Goal: Information Seeking & Learning: Learn about a topic

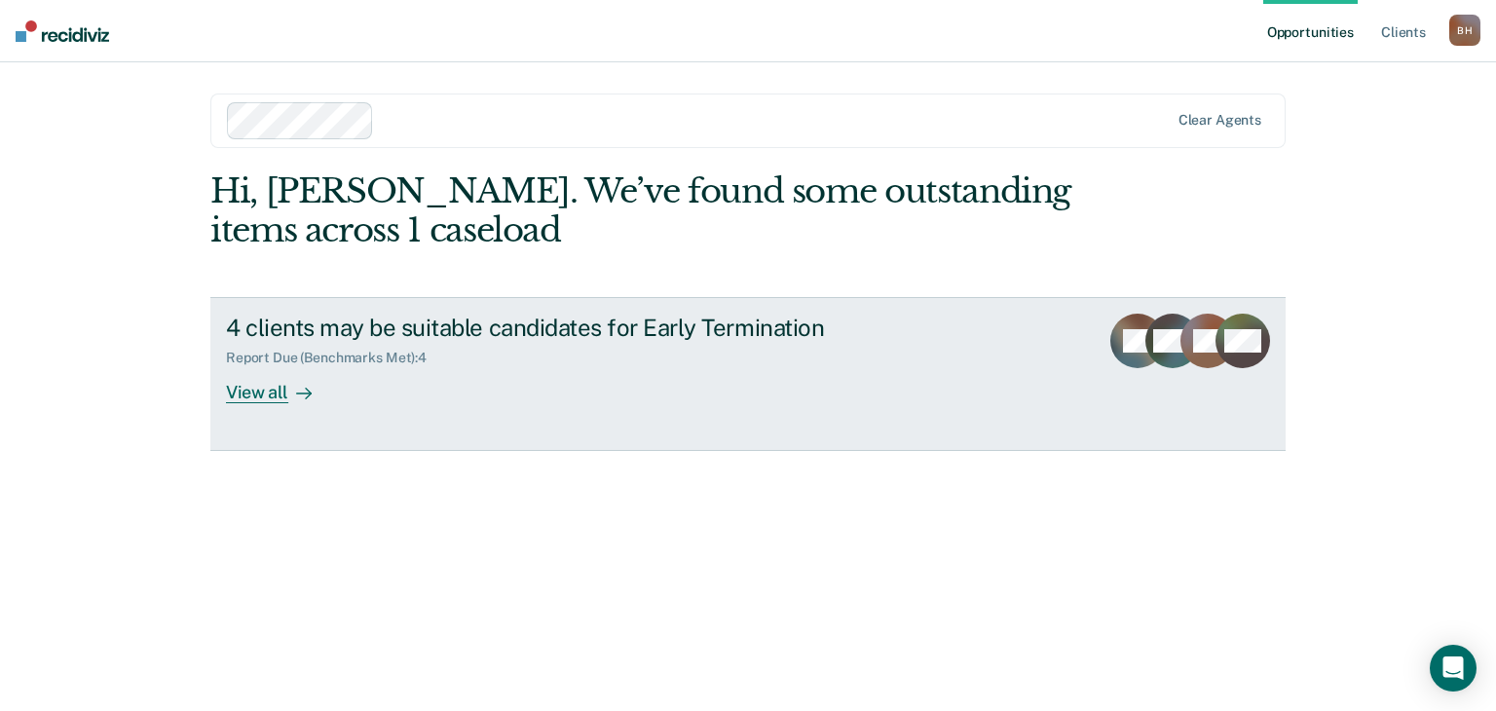
click at [280, 404] on div "View all" at bounding box center [280, 385] width 109 height 38
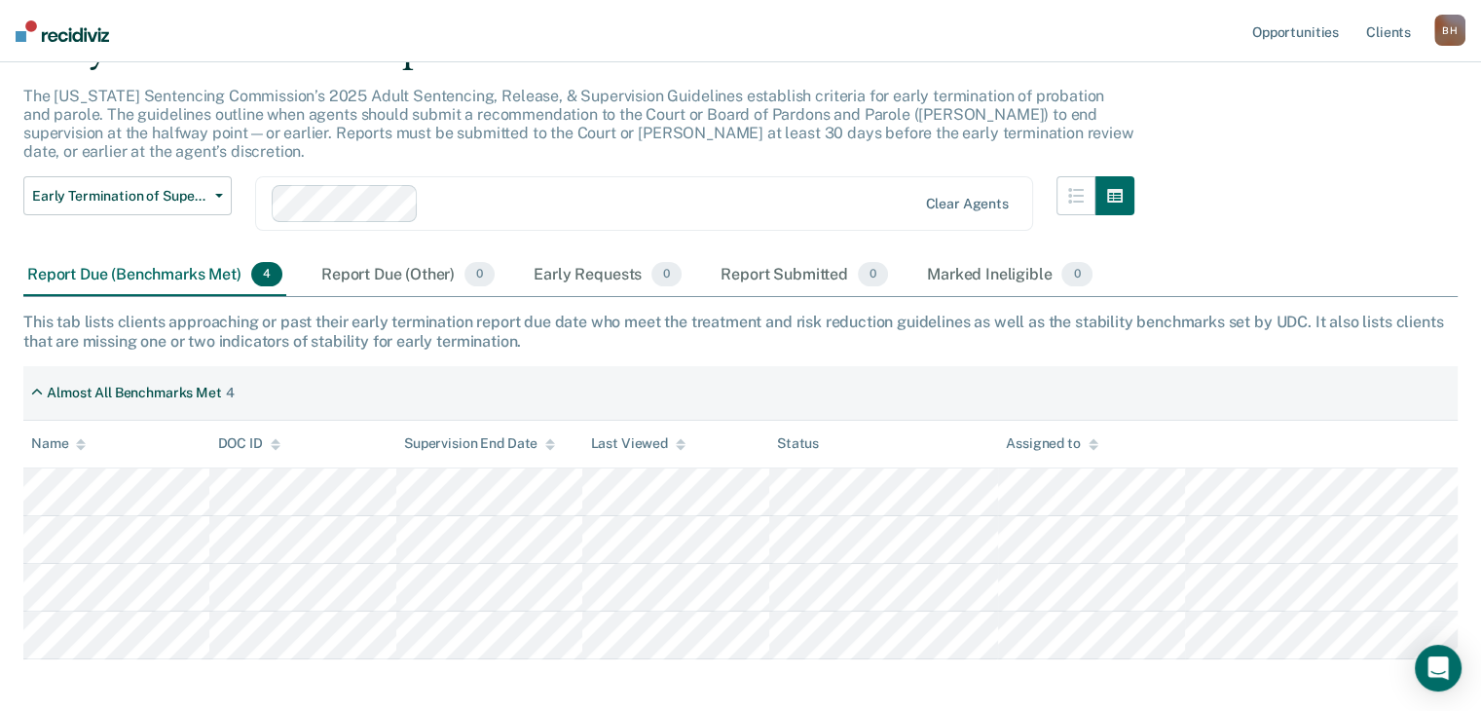
scroll to position [97, 0]
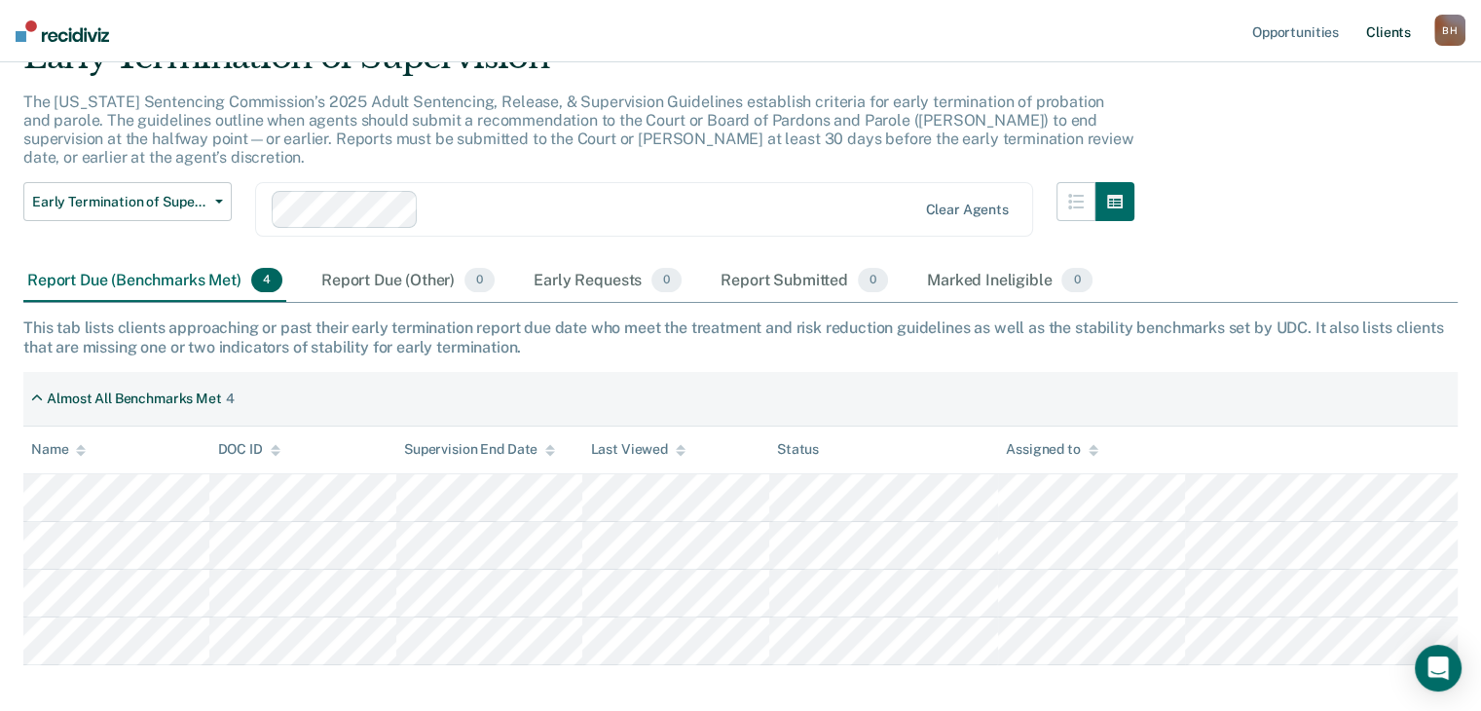
click at [1378, 45] on link "Client s" at bounding box center [1388, 31] width 53 height 62
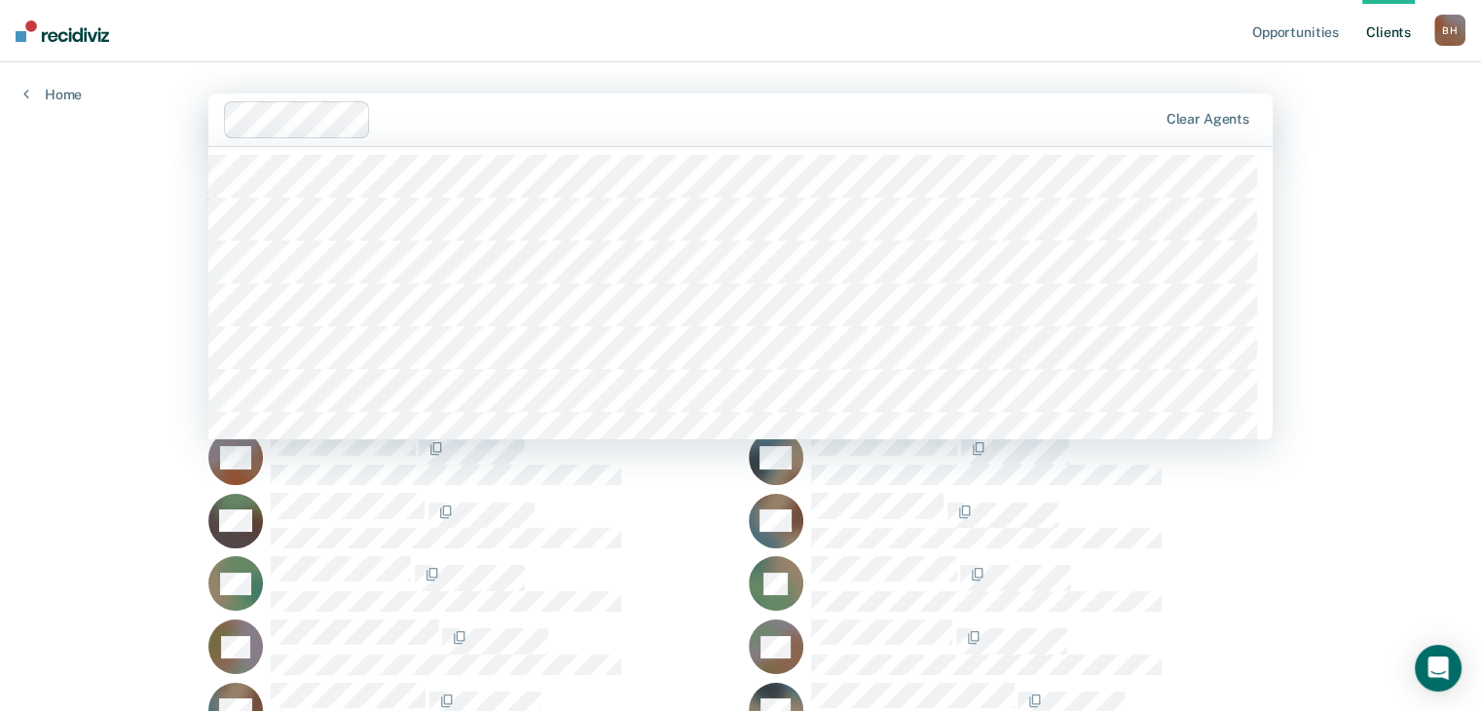
click at [422, 130] on div at bounding box center [768, 119] width 778 height 22
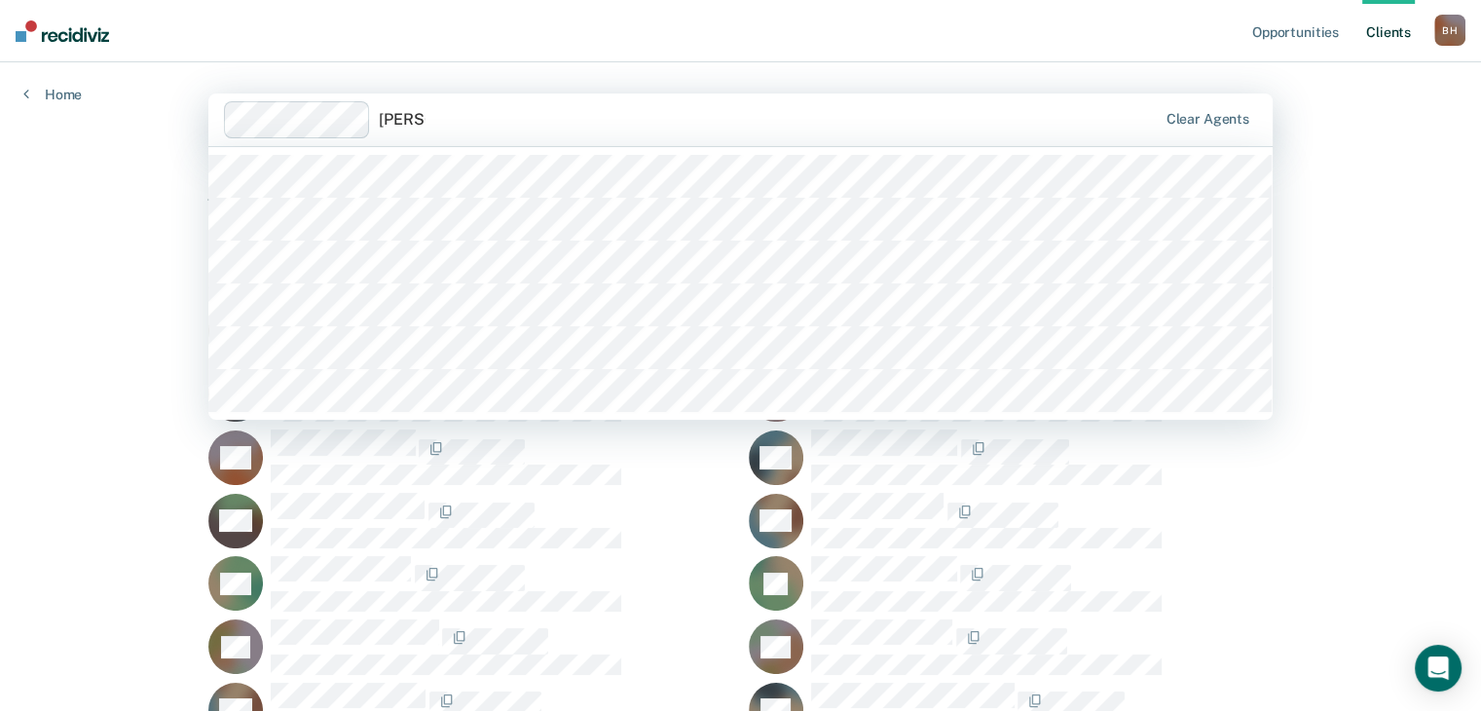
type input "[PERSON_NAME]"
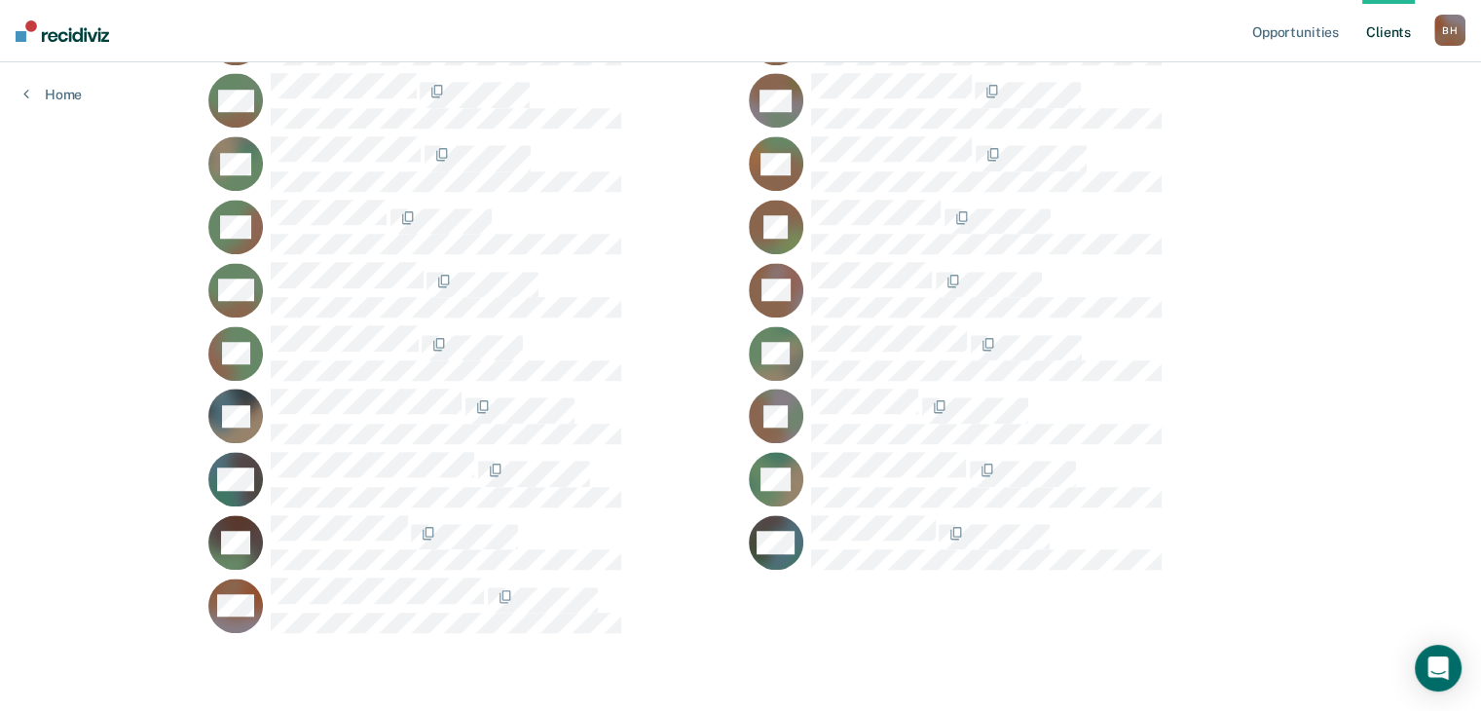
scroll to position [2142, 0]
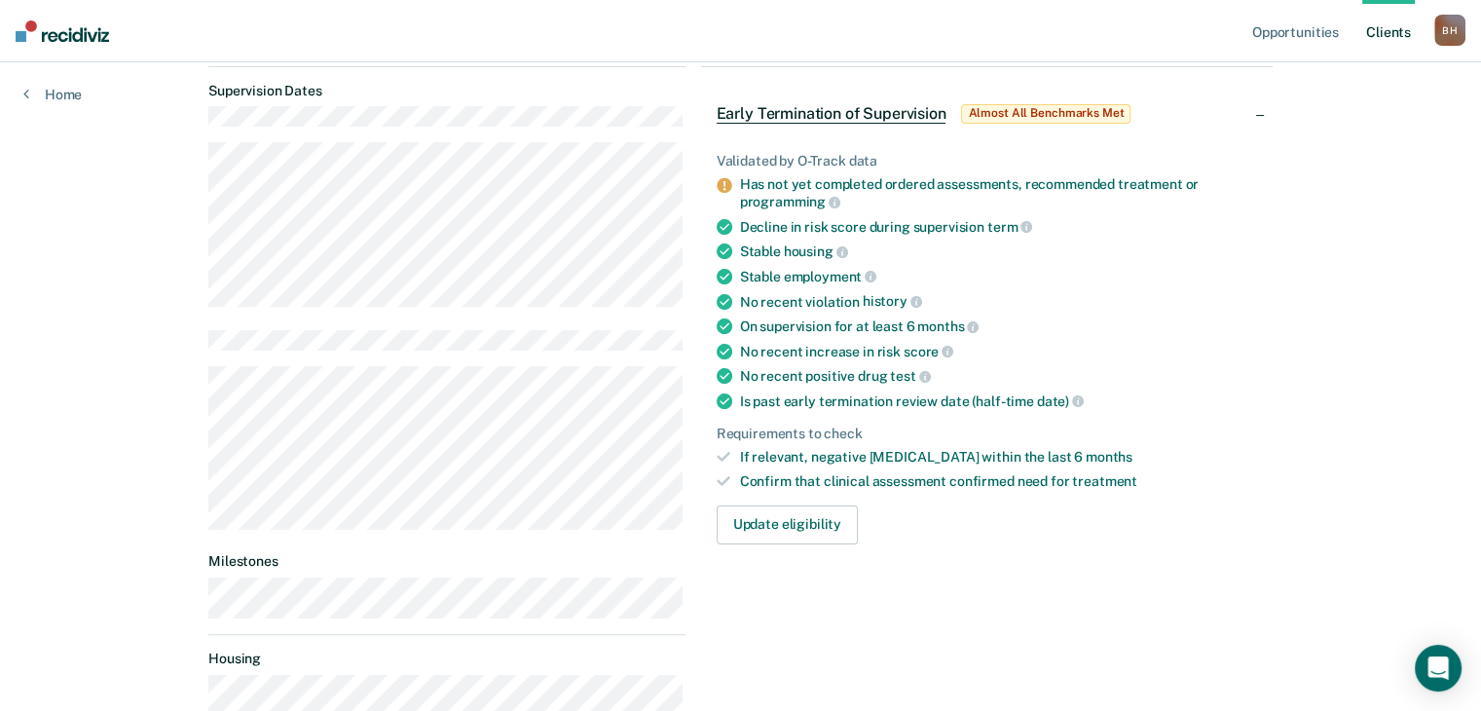
scroll to position [487, 0]
